Goal: Task Accomplishment & Management: Manage account settings

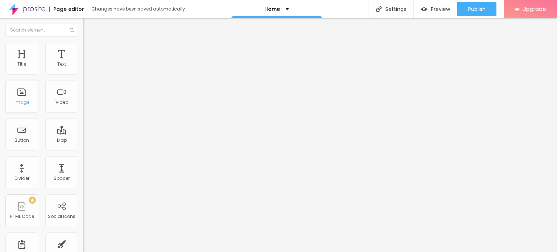
click at [21, 98] on div "Image" at bounding box center [21, 96] width 33 height 33
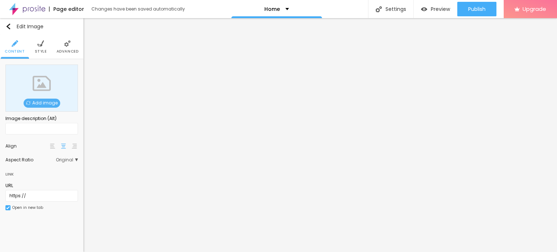
click at [49, 104] on span "Add image" at bounding box center [42, 103] width 37 height 9
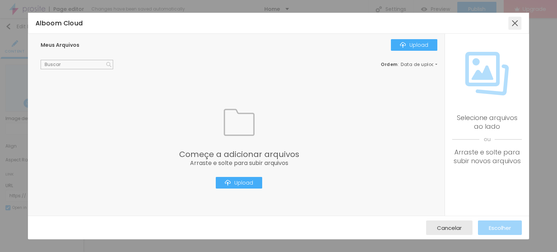
click at [515, 26] on div at bounding box center [515, 23] width 13 height 13
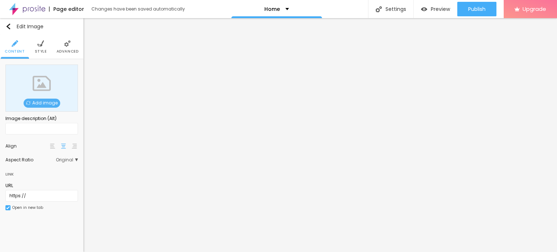
click at [43, 103] on span "Add image" at bounding box center [42, 103] width 37 height 9
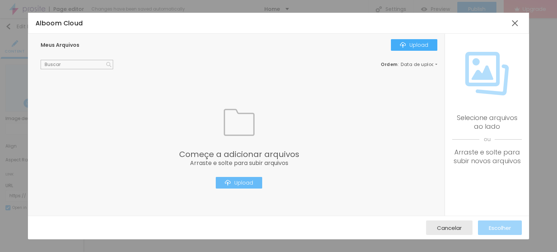
click at [250, 185] on div "Upload" at bounding box center [239, 183] width 28 height 6
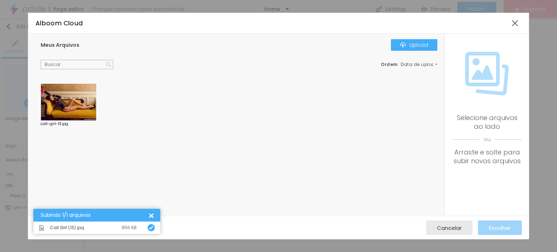
click at [26, 89] on div "Alboom Cloud Meus Arquivos Upload Ordem : Data de upload call-girl-13.jpg Selec…" at bounding box center [278, 126] width 557 height 252
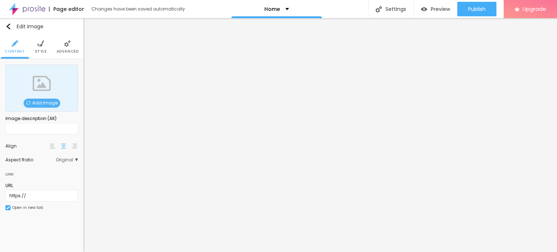
click at [49, 103] on span "Add image" at bounding box center [42, 103] width 37 height 9
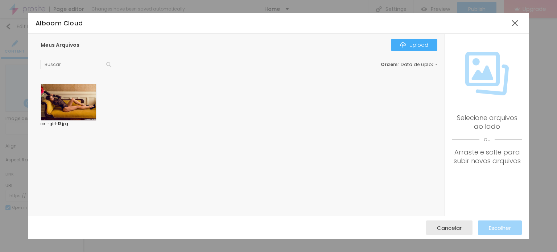
click at [49, 102] on div at bounding box center [69, 102] width 56 height 37
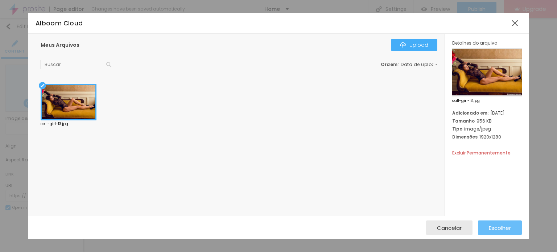
click at [494, 229] on span "Escolher" at bounding box center [500, 228] width 22 height 6
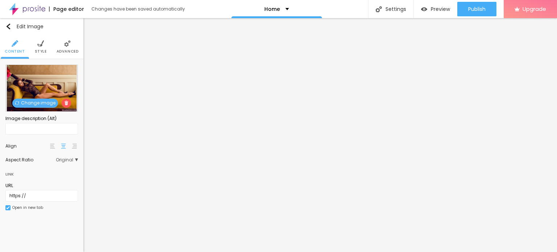
click at [65, 103] on img at bounding box center [66, 103] width 4 height 4
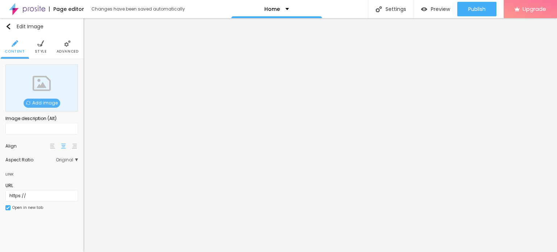
click at [32, 96] on div "Add image" at bounding box center [41, 88] width 73 height 47
click at [36, 101] on span "Add image" at bounding box center [42, 103] width 37 height 9
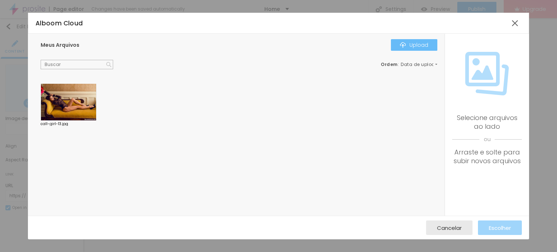
click at [397, 42] on button "Upload" at bounding box center [414, 45] width 46 height 12
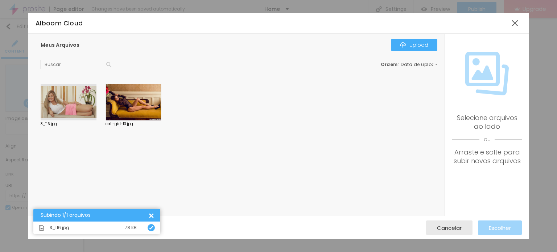
click at [81, 105] on div at bounding box center [69, 102] width 56 height 37
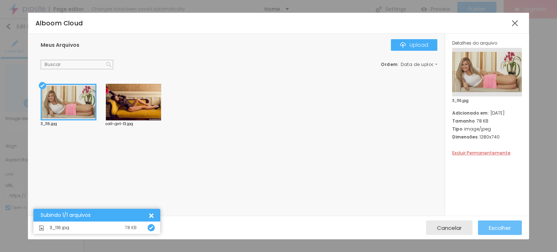
click at [496, 230] on span "Escolher" at bounding box center [500, 228] width 22 height 6
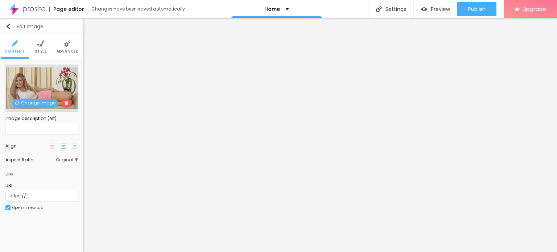
click at [10, 26] on img "button" at bounding box center [8, 27] width 6 height 6
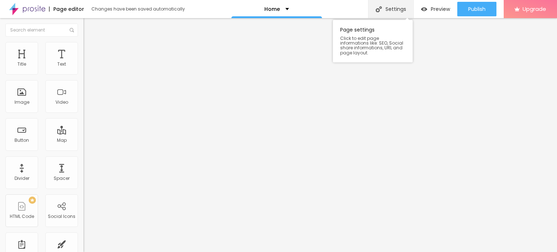
click at [398, 9] on div "Settings" at bounding box center [390, 9] width 45 height 18
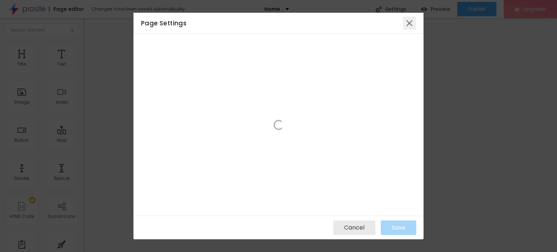
click at [410, 23] on div at bounding box center [409, 23] width 13 height 13
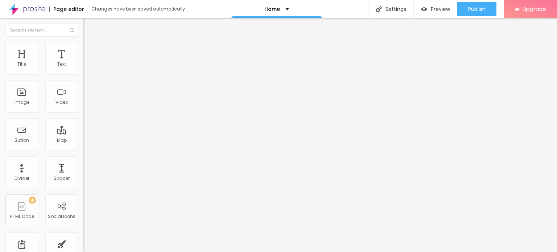
click at [33, 8] on img at bounding box center [27, 9] width 36 height 18
click at [83, 62] on span "Change image" at bounding box center [102, 59] width 39 height 6
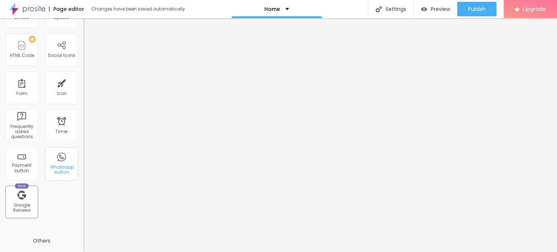
scroll to position [237, 0]
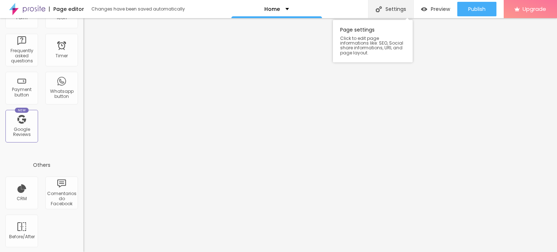
click at [400, 5] on div "Settings" at bounding box center [390, 9] width 45 height 18
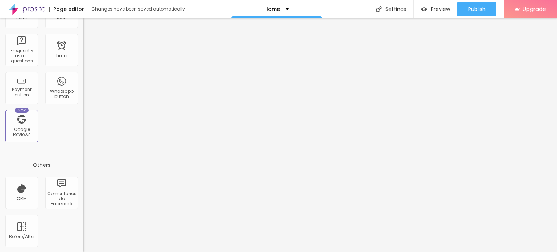
click at [287, 11] on div "Home" at bounding box center [276, 9] width 91 height 18
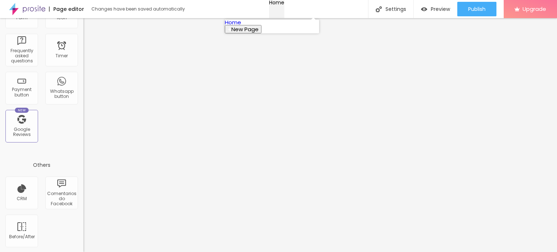
click at [284, 5] on div "Home" at bounding box center [276, 2] width 15 height 5
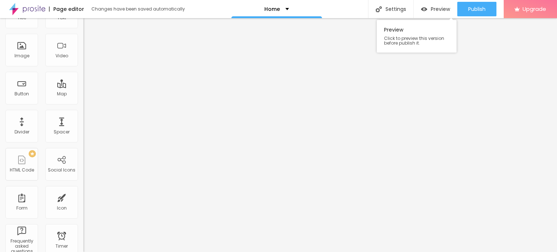
scroll to position [0, 0]
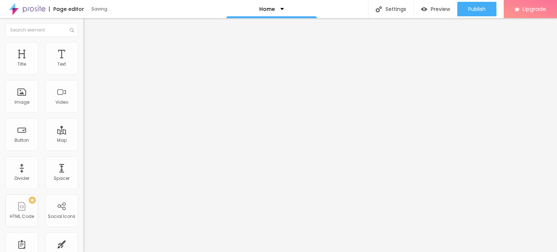
click at [89, 26] on img "button" at bounding box center [92, 27] width 6 height 6
click at [83, 68] on input "Click me" at bounding box center [126, 64] width 87 height 7
paste input "Whatsapp Now 📞 9136456545"
type input "Whatsapp Now 📞 9136456545"
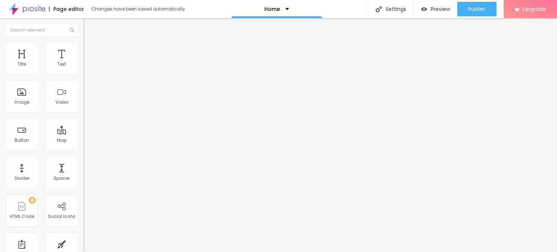
scroll to position [0, 0]
click at [83, 149] on input "https://" at bounding box center [126, 145] width 87 height 7
paste input "www.sunainasingh.com/"
type input "https://www.sunainasingh.com/"
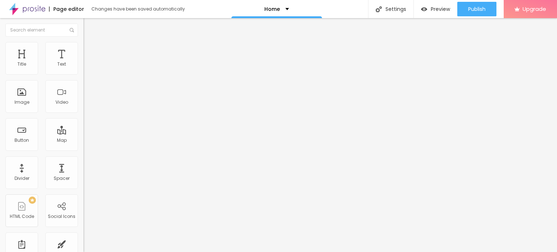
scroll to position [0, 0]
click at [83, 162] on div "Open in new tab" at bounding box center [124, 161] width 83 height 4
click at [89, 27] on img "button" at bounding box center [92, 27] width 6 height 6
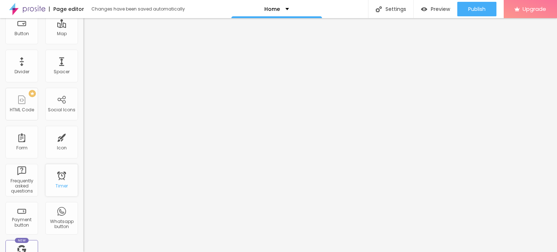
scroll to position [237, 0]
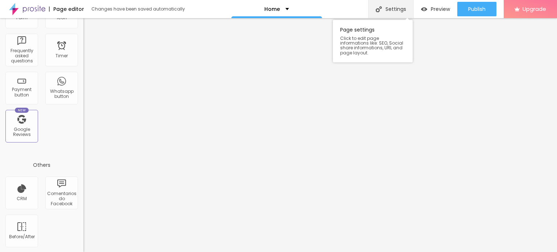
click at [390, 13] on div "Settings" at bounding box center [390, 9] width 45 height 18
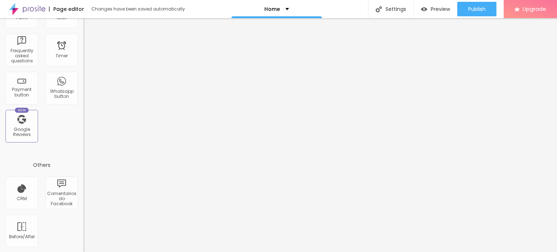
paste input "Call Girl Mumbai The real meat is available 24/7 let's guys enjoy time Call Gir…"
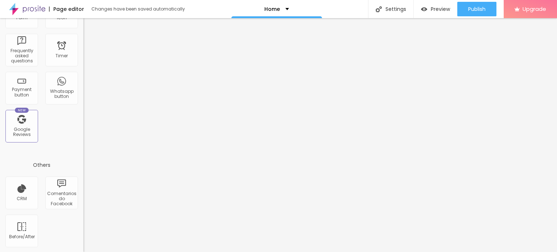
type input "Call Girl Mumbai The real meat is available 24/7 let's guys enjoy time Call Gir…"
paste textarea "Call Girl Mumbai The real meat is available 24/7 let's guys enjoy time Call Gir…"
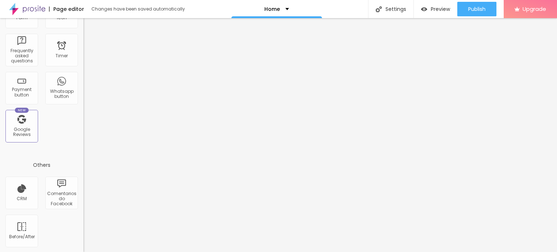
drag, startPoint x: 390, startPoint y: 120, endPoint x: 390, endPoint y: 146, distance: 26.1
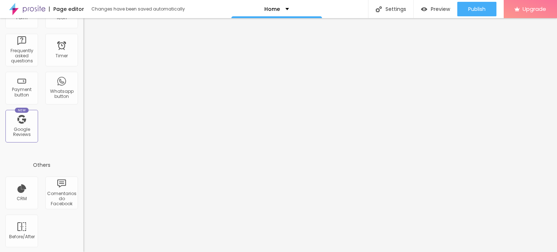
type textarea "C"
paste textarea "Call Girl Mumbai The real meat is available 24/7 let's guys enjoy time Call Gir…"
type textarea "Call Girl Mumbai The real meat is available 24/7 let's guys enjoy time Call Gir…"
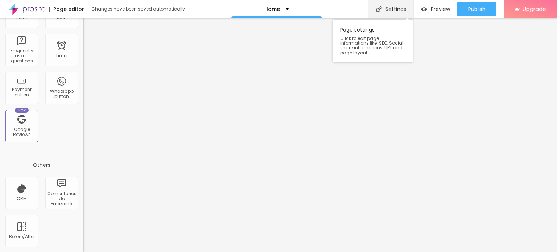
click at [393, 4] on div "Settings" at bounding box center [390, 9] width 45 height 18
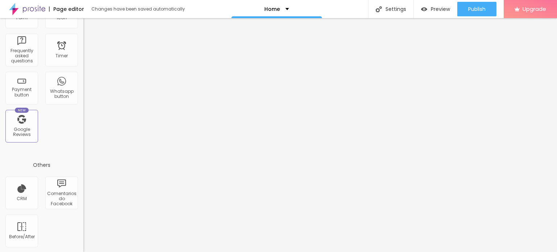
paste input "Call Girl Mumbai The real meat is available 24/7 let's guys enjoy time Call Gir…"
type input "Call Girl Mumbai The real meat is available 24/7 let's guys enjoy time Call Gir…"
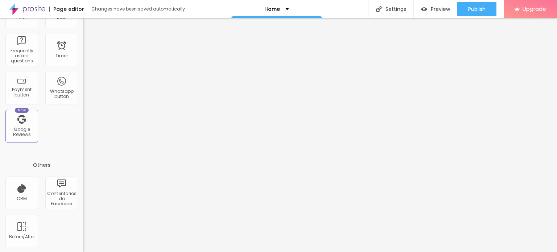
scroll to position [0, 0]
paste textarea "Call Girl Mumbai The real meat is available 24/7 let's guys enjoy time Call Gir…"
type textarea "Call Girl Mumbai The real meat is available 24/7 let's guys enjoy time Call Gir…"
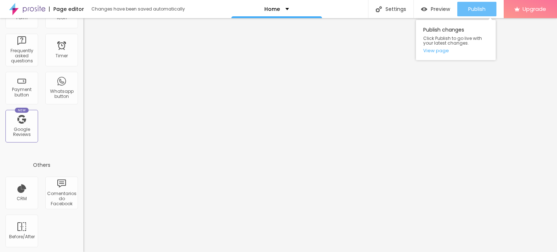
click at [468, 7] on span "Publish" at bounding box center [476, 9] width 17 height 6
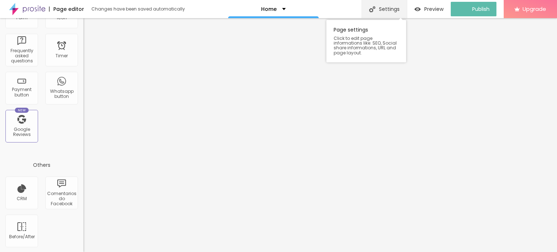
click at [388, 4] on div "Settings" at bounding box center [384, 9] width 45 height 18
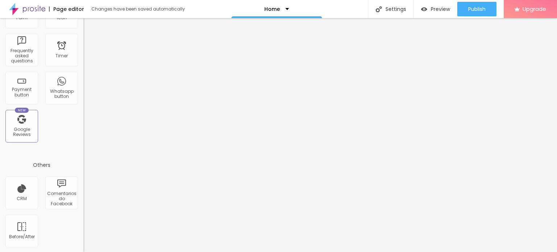
type input "Call Girl Mumbai The real meat is available 24/7 let's guys enjoy time Call Gir…"
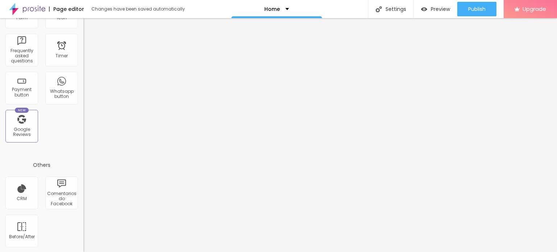
paste textarea "Call Girl Mumbai The real meat is available 24/7 let's guys enjoy time Call Gir…"
type textarea "Call Girl Mumbai The real meat is available 24/7 let's guys enjoy time Call Gir…"
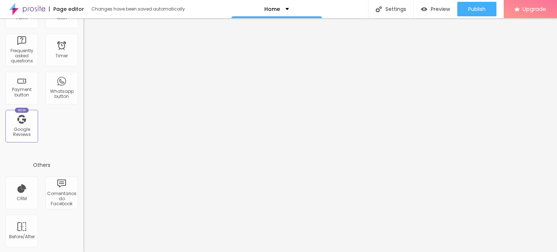
scroll to position [63, 0]
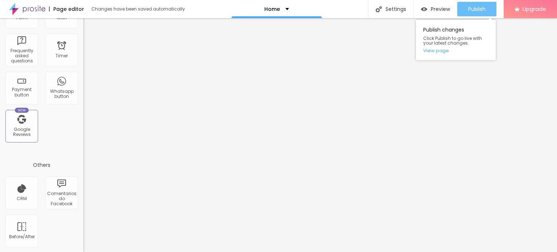
click at [481, 7] on span "Publish" at bounding box center [476, 9] width 17 height 6
click at [437, 49] on link "View page" at bounding box center [455, 50] width 65 height 5
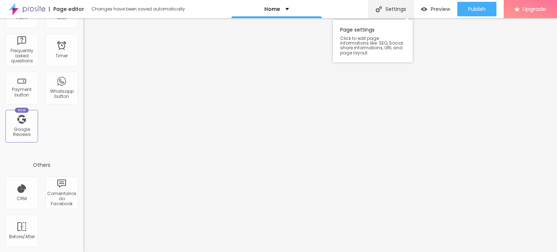
click at [399, 7] on div "Settings" at bounding box center [390, 9] width 45 height 18
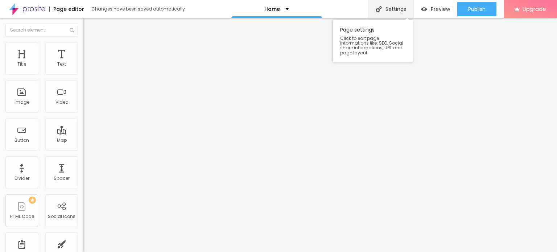
click at [394, 10] on div "Settings" at bounding box center [390, 9] width 45 height 18
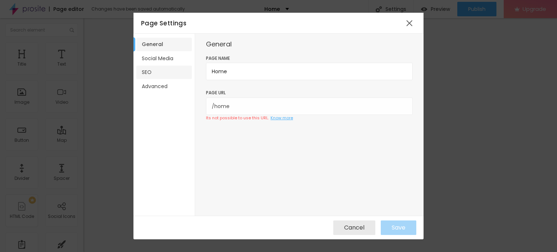
click at [159, 73] on li "SEO" at bounding box center [164, 72] width 56 height 13
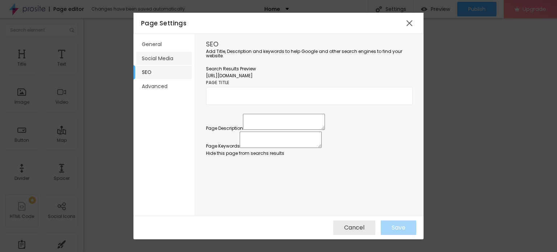
click at [170, 64] on li "Social Media" at bounding box center [164, 58] width 56 height 13
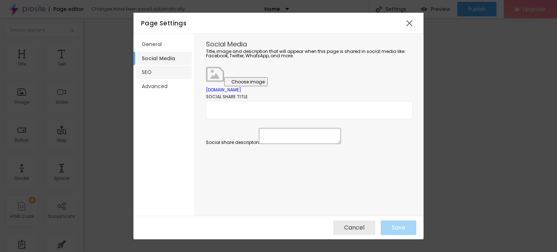
click at [155, 66] on li "SEO" at bounding box center [164, 72] width 56 height 13
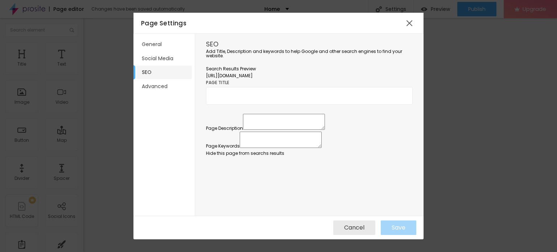
click at [154, 66] on li "SEO" at bounding box center [164, 72] width 56 height 13
click at [261, 104] on input "text" at bounding box center [309, 95] width 207 height 17
paste input "Call Girl Mumbai The real meat is available 24/7 let's guys enjoy time Call Gir…"
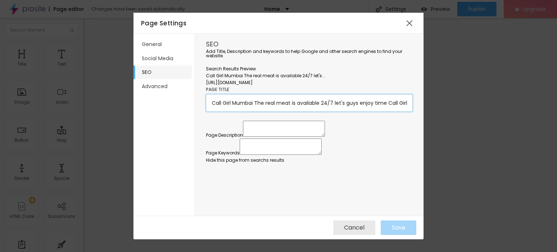
scroll to position [0, 7]
type input "Call Girl Mumbai The real meat is available 24/7 let's guys enjoy time Call Gir…"
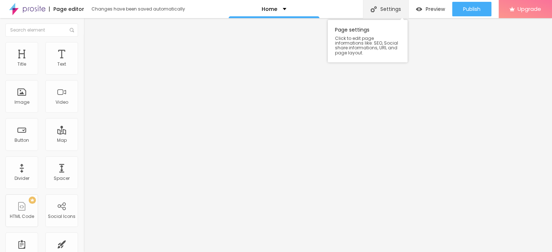
click at [388, 11] on div "Settings" at bounding box center [385, 9] width 45 height 18
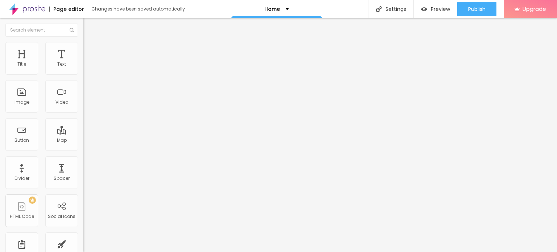
type input "Call Girl Mumbai The real meat is available 24/7 let's guys enjoy time Call Gir…"
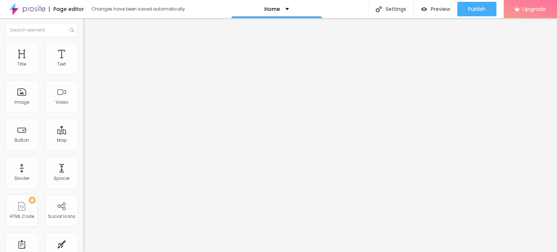
type textarea "call girls mumbai"
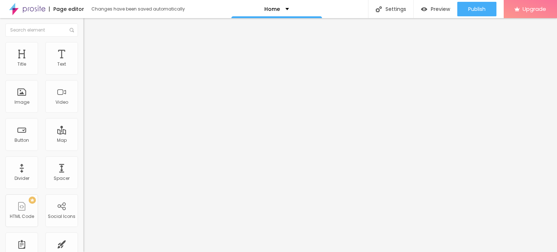
paste textarea "Call Girl [GEOGRAPHIC_DATA] The real meat is available 24/7 let's guys enjoy ti…"
type textarea "Call Girl [GEOGRAPHIC_DATA] The real meat is available 24/7 let's guys enjoy ti…"
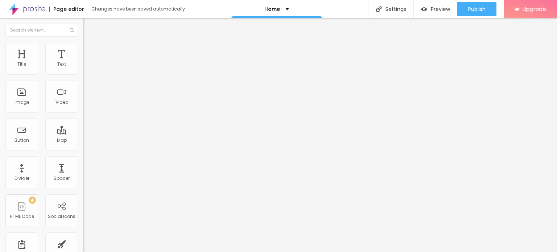
scroll to position [15, 0]
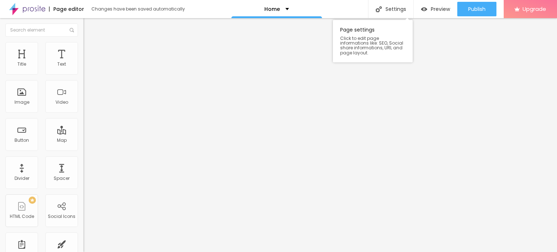
drag, startPoint x: 408, startPoint y: 21, endPoint x: 409, endPoint y: 17, distance: 4.2
click at [392, 9] on div "Settings" at bounding box center [390, 9] width 45 height 18
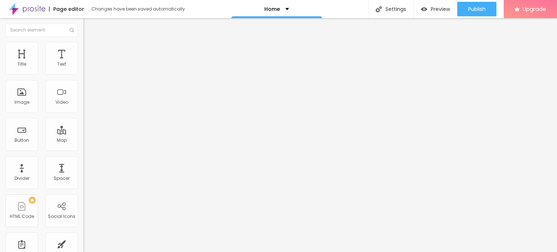
type input "Call Girl Mumbai The real meat is available 24/7 let's guys enjoy time Call Gir…"
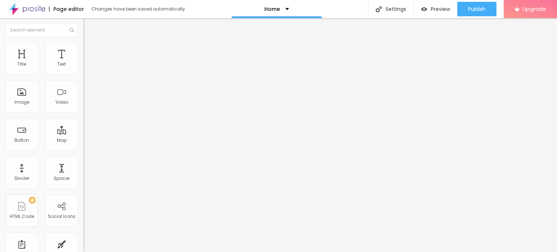
paste textarea "Call Girl Mumbai The real meat is available 24/7 let's guys enjoy time Call Gir…"
drag, startPoint x: 380, startPoint y: 144, endPoint x: 468, endPoint y: 128, distance: 89.2
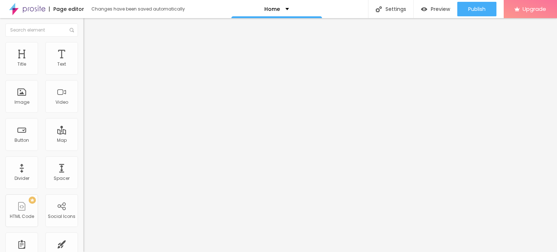
drag, startPoint x: 242, startPoint y: 190, endPoint x: 343, endPoint y: 171, distance: 103.2
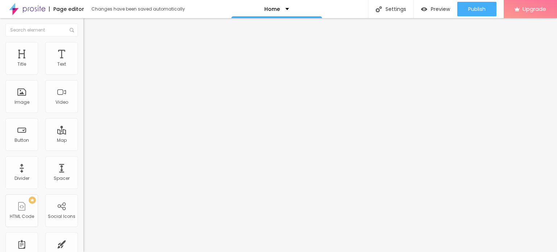
type textarea "Call Girl Mumbai The real meat is available 24/7 let's"
paste input "text"
type input "Call Girl Mumbai The real meat is available 24/7 let's"
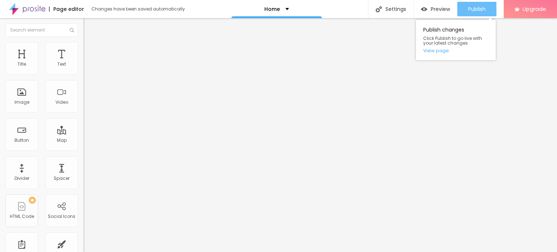
click at [473, 9] on span "Publish" at bounding box center [476, 9] width 17 height 6
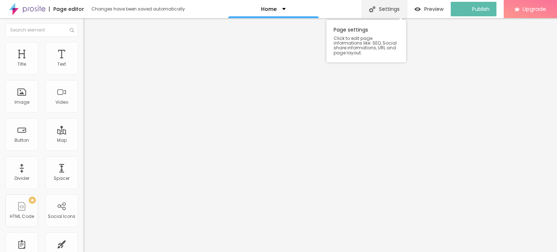
click at [395, 7] on div "Settings" at bounding box center [384, 9] width 45 height 18
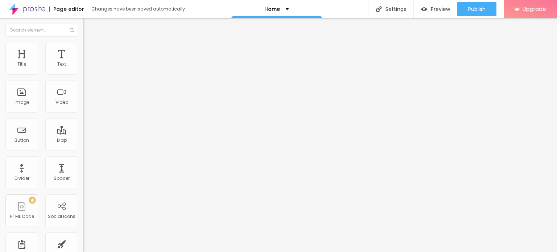
paste input "Call Girl Mumbai The real meat is available 24/7 let's guys enjoy time Call Gir…"
type input "Call Girl Mumbai The real meat is available 24/7 let's guys enjoy time Call Gir…"
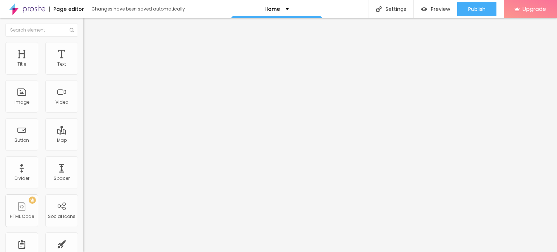
paste textarea "Call Girl Mumbai The real meat is available 24/7 let's guys enjoy time Call Gir…"
type textarea "Call Girl Mumbai The real meat is available 24/7 let's guys enjoy time Call Gir…"
